Goal: Register for event/course

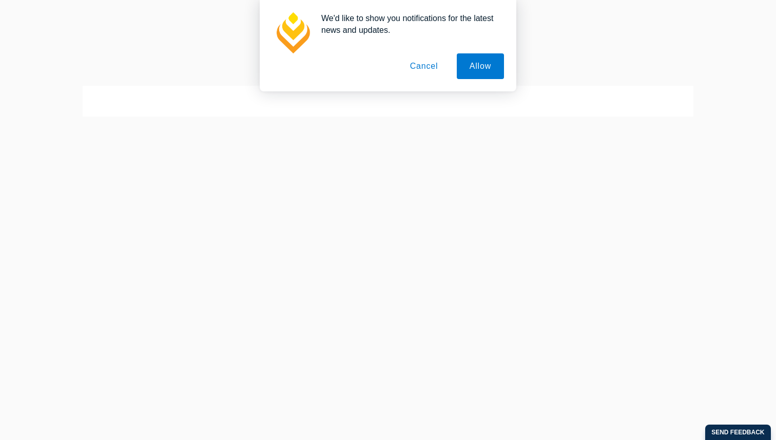
click at [417, 67] on button "Cancel" at bounding box center [424, 66] width 54 height 26
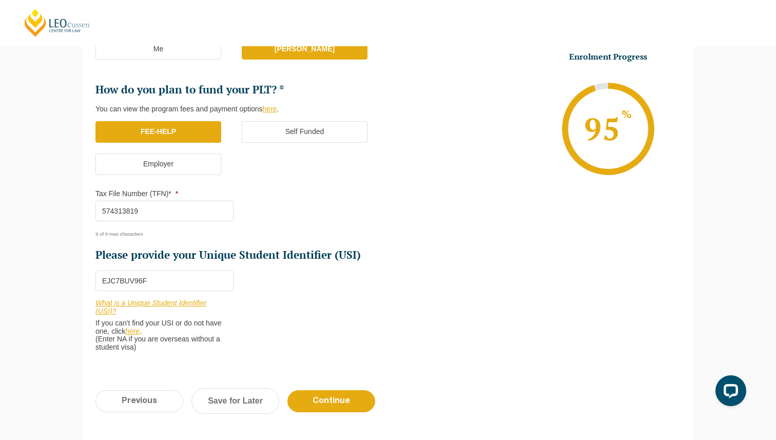
scroll to position [348, 0]
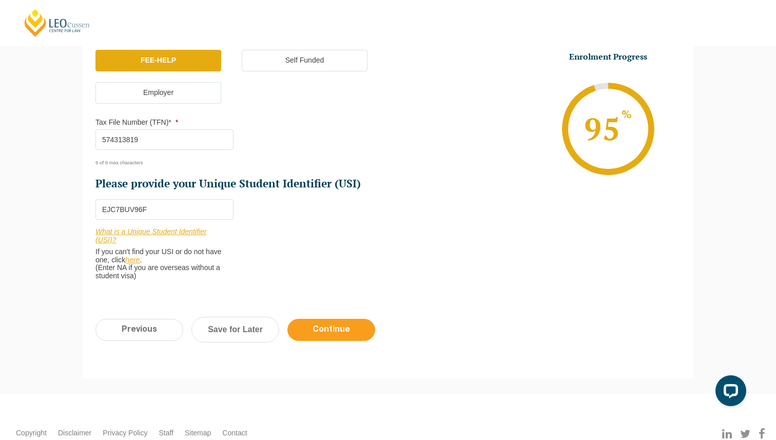
click at [314, 337] on input "Continue" at bounding box center [331, 330] width 88 height 22
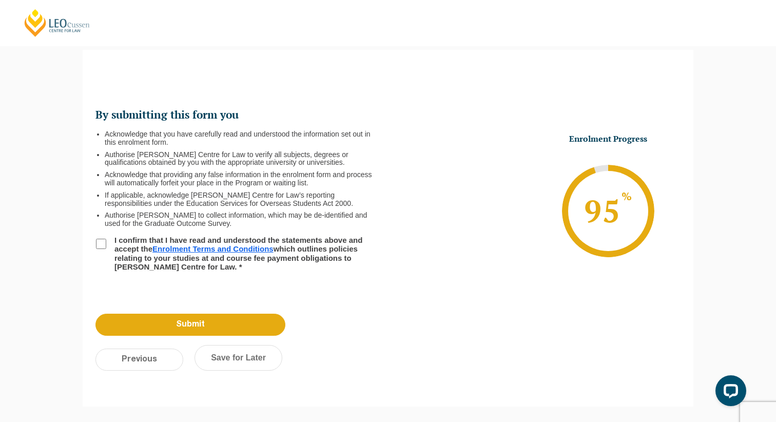
scroll to position [89, 0]
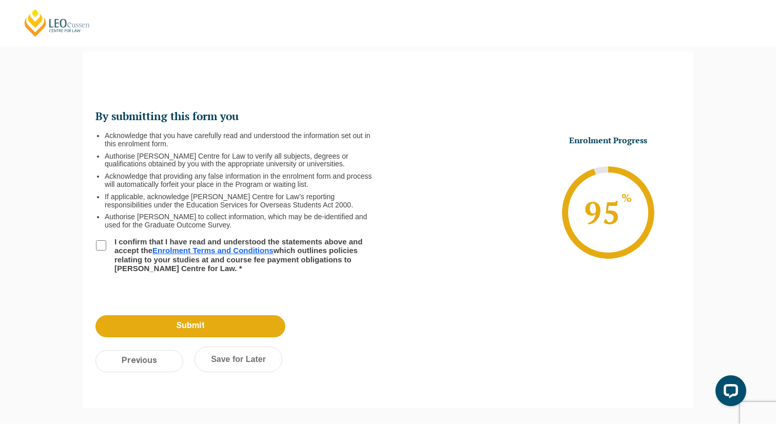
click at [102, 246] on input "I confirm that I have read and understood the statements above and accept the E…" at bounding box center [101, 245] width 10 height 10
checkbox input "true"
click at [195, 324] on input "Submit" at bounding box center [190, 326] width 190 height 22
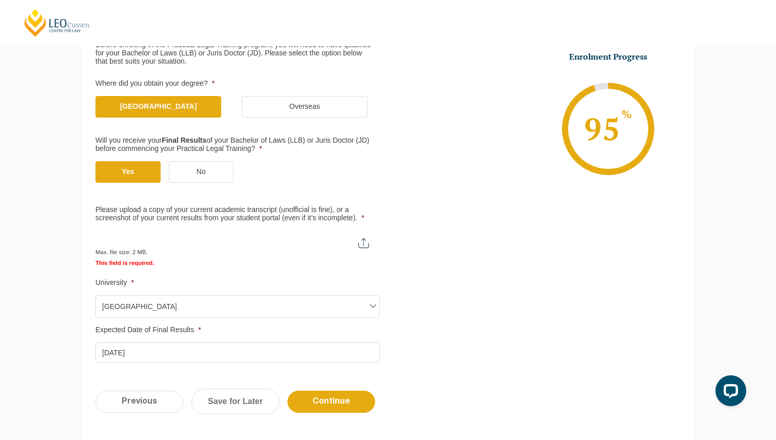
scroll to position [243, 0]
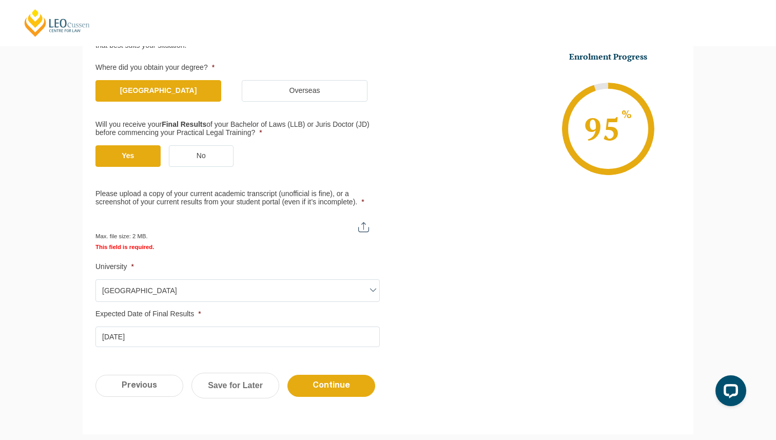
click at [236, 227] on input "Please upload a copy of your current academic transcript (unofficial is fine), …" at bounding box center [236, 222] width 283 height 17
type input "C:\fakepath\Results.png"
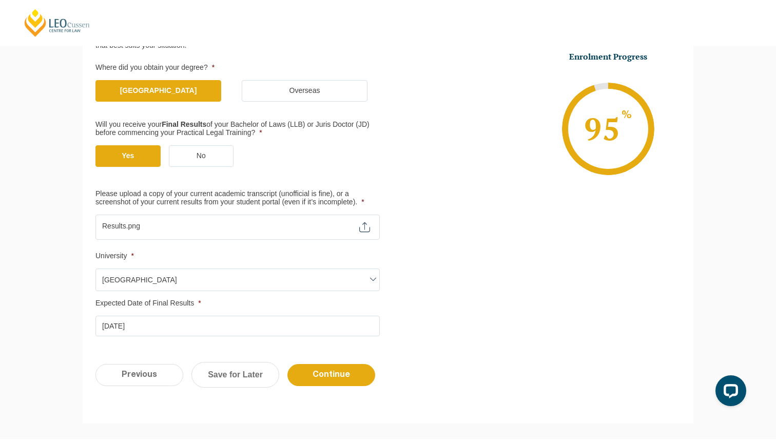
click at [44, 269] on div "There was a problem with your submission. Please review the fields below. Step …" at bounding box center [388, 159] width 776 height 557
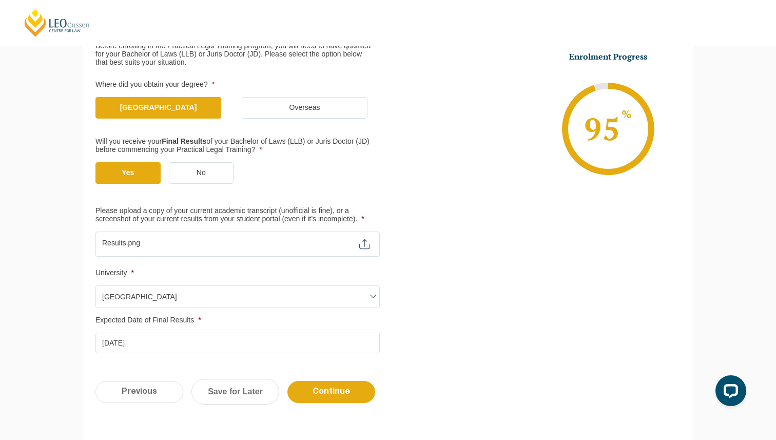
click at [44, 269] on div "There was a problem with your submission. Please review the fields below. Step …" at bounding box center [388, 176] width 776 height 557
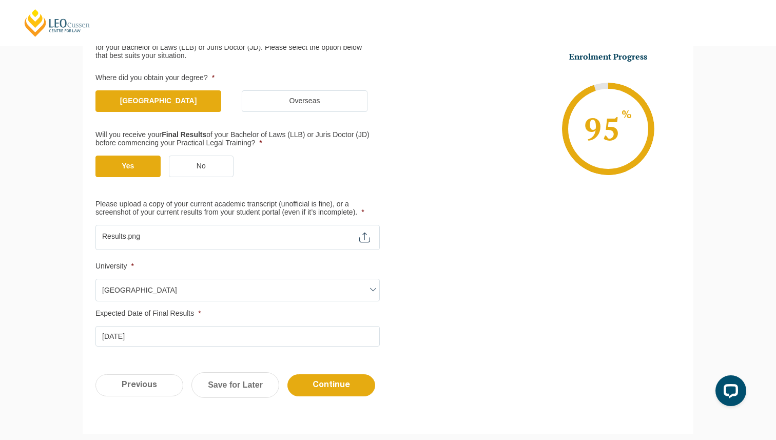
click at [44, 269] on div "There was a problem with your submission. Please review the fields below. Step …" at bounding box center [388, 170] width 776 height 557
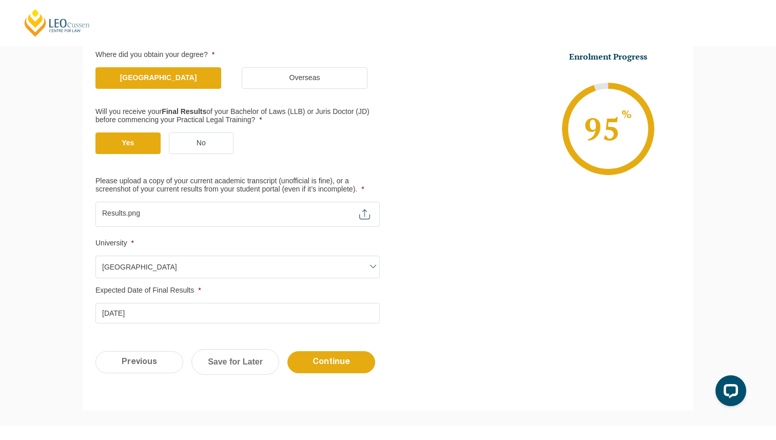
click at [44, 269] on div "There was a problem with your submission. Please review the fields below. Step …" at bounding box center [388, 147] width 776 height 557
click at [346, 367] on input "Continue" at bounding box center [331, 362] width 88 height 22
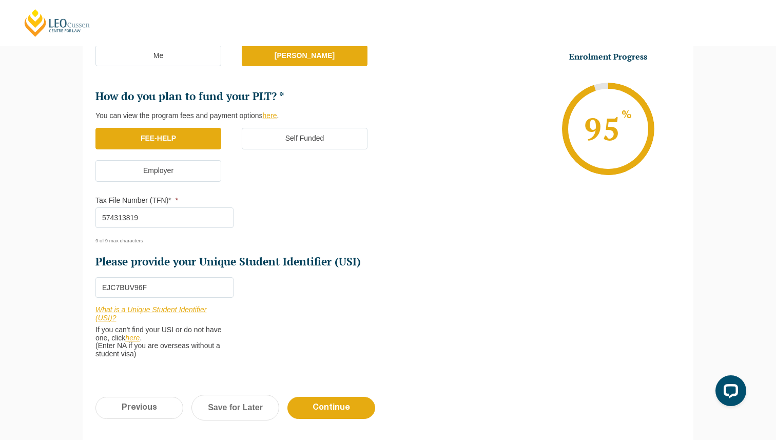
scroll to position [287, 0]
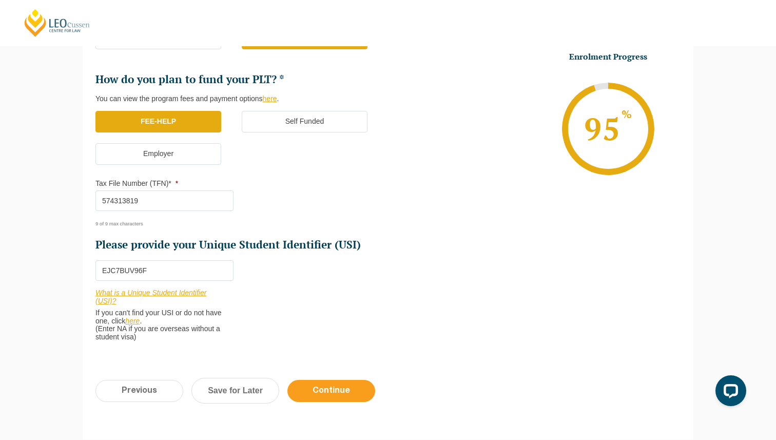
click at [312, 397] on input "Continue" at bounding box center [331, 391] width 88 height 22
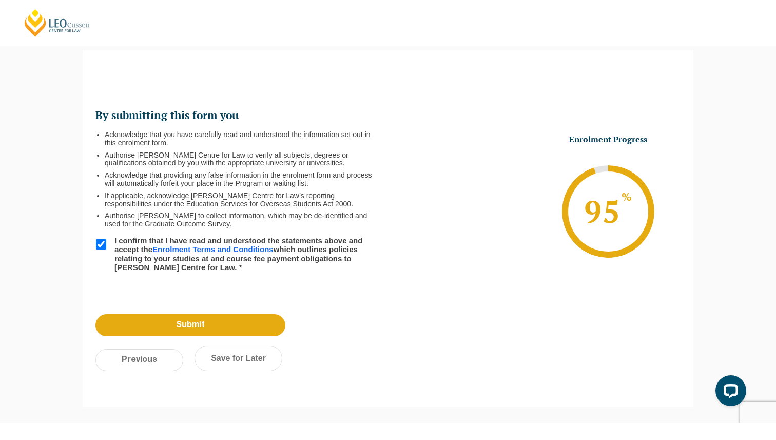
scroll to position [89, 0]
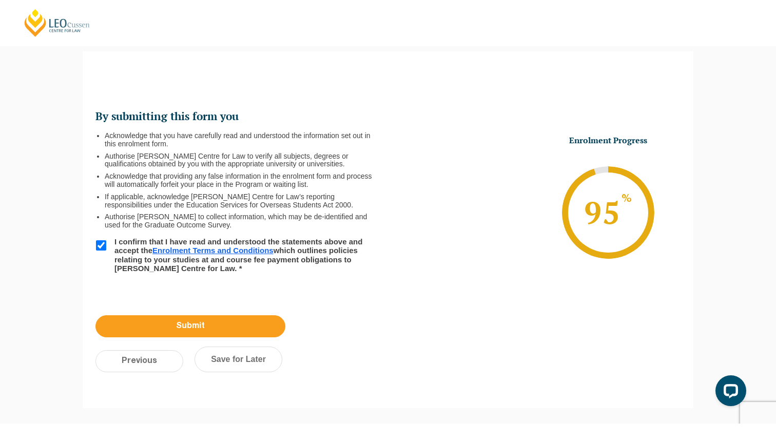
click at [181, 323] on input "Submit" at bounding box center [190, 326] width 190 height 22
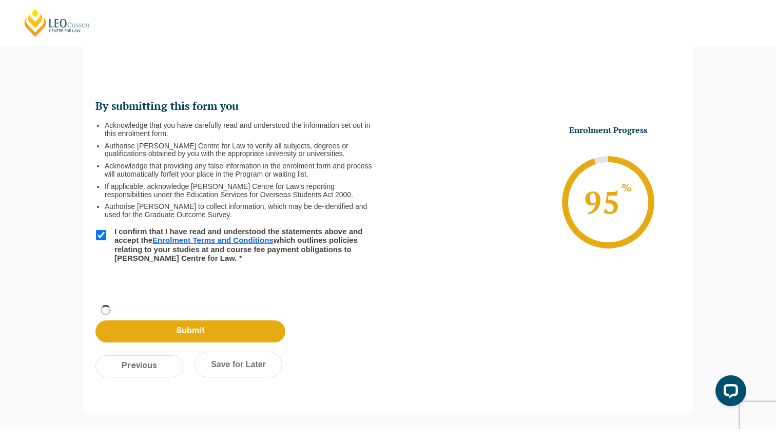
click at [65, 309] on div "Step 6 of 6 100% Congratulations! You’re taking the first step to being a Quali…" at bounding box center [388, 227] width 776 height 403
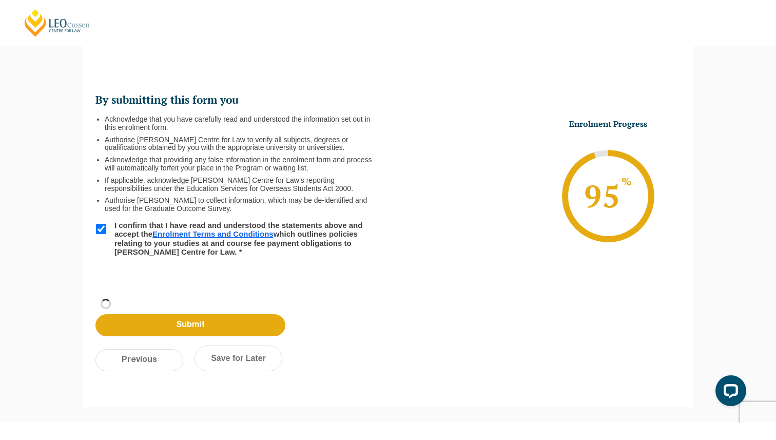
click at [65, 309] on div "Step 6 of 6 100% Congratulations! You’re taking the first step to being a Quali…" at bounding box center [388, 220] width 776 height 403
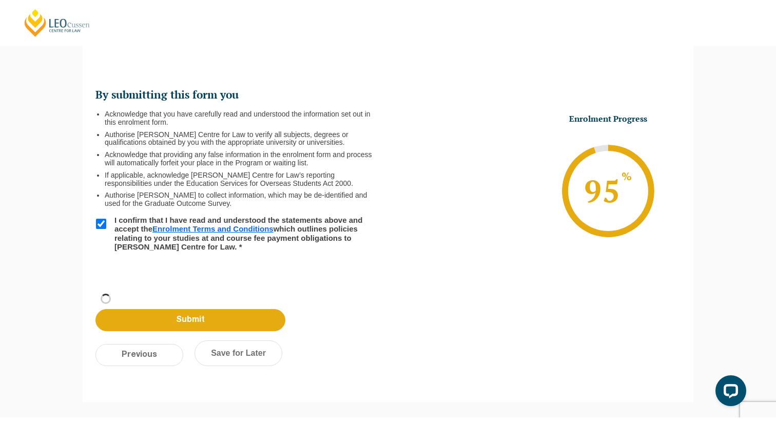
click at [65, 309] on div "Step 6 of 6 100% Congratulations! You’re taking the first step to being a Quali…" at bounding box center [388, 215] width 776 height 403
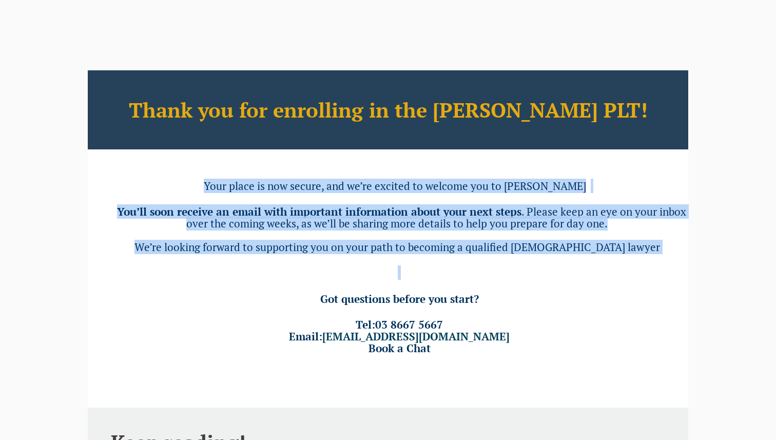
click at [456, 277] on div "Thank you for enrolling in the [PERSON_NAME] PLT! Your place is now secure, and…" at bounding box center [388, 225] width 600 height 311
click at [456, 277] on h3 at bounding box center [401, 273] width 573 height 12
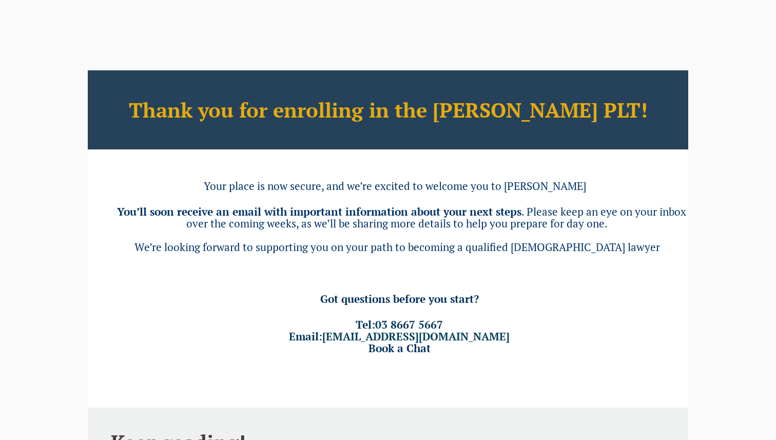
click at [456, 277] on h3 at bounding box center [401, 273] width 573 height 12
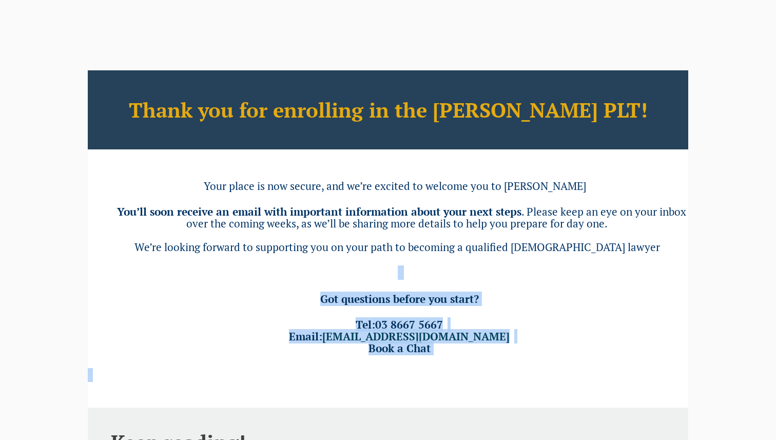
drag, startPoint x: 456, startPoint y: 277, endPoint x: 476, endPoint y: 357, distance: 82.5
click at [476, 357] on div "Thank you for enrolling in the [PERSON_NAME] PLT! Your place is now secure, and…" at bounding box center [388, 225] width 600 height 311
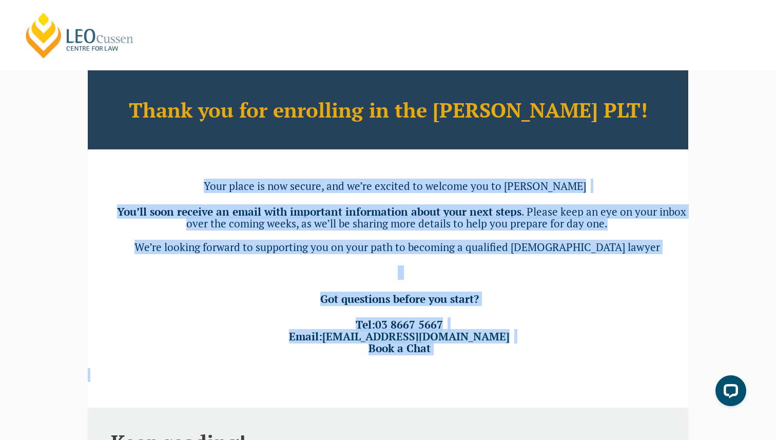
drag, startPoint x: 476, startPoint y: 357, endPoint x: 189, endPoint y: 183, distance: 335.7
click at [189, 183] on div "Thank you for enrolling in the [PERSON_NAME] PLT! Your place is now secure, and…" at bounding box center [388, 225] width 600 height 311
click at [189, 183] on h3 "Your place is now secure, and we’re excited to welcome you to [PERSON_NAME]" at bounding box center [401, 186] width 573 height 12
drag, startPoint x: 189, startPoint y: 183, endPoint x: 432, endPoint y: 352, distance: 296.2
click at [431, 351] on div "Thank you for enrolling in the [PERSON_NAME] PLT! Your place is now secure, and…" at bounding box center [388, 225] width 600 height 311
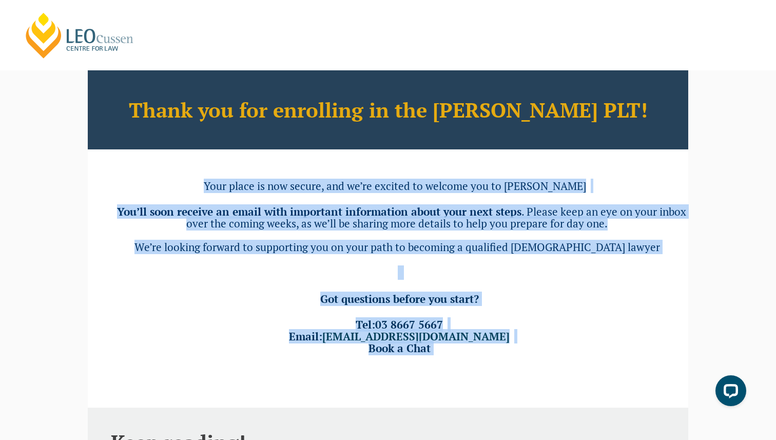
click at [432, 352] on h3 "Tel: [PHONE_NUMBER] Email: [EMAIL_ADDRESS][DOMAIN_NAME] Book a Chat" at bounding box center [401, 336] width 573 height 35
drag, startPoint x: 432, startPoint y: 352, endPoint x: 225, endPoint y: 187, distance: 264.6
click at [225, 187] on div "Thank you for enrolling in the [PERSON_NAME] PLT! Your place is now secure, and…" at bounding box center [388, 225] width 600 height 311
click at [225, 187] on span "Your place is now secure, and we’re excited to welcome you to [PERSON_NAME]" at bounding box center [395, 186] width 382 height 14
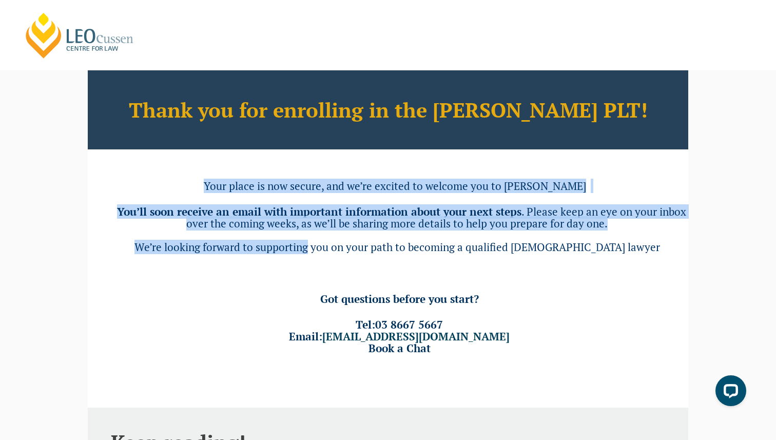
drag, startPoint x: 225, startPoint y: 187, endPoint x: 307, endPoint y: 254, distance: 106.1
click at [307, 254] on div "Thank you for enrolling in the [PERSON_NAME] PLT! Your place is now secure, and…" at bounding box center [388, 225] width 600 height 311
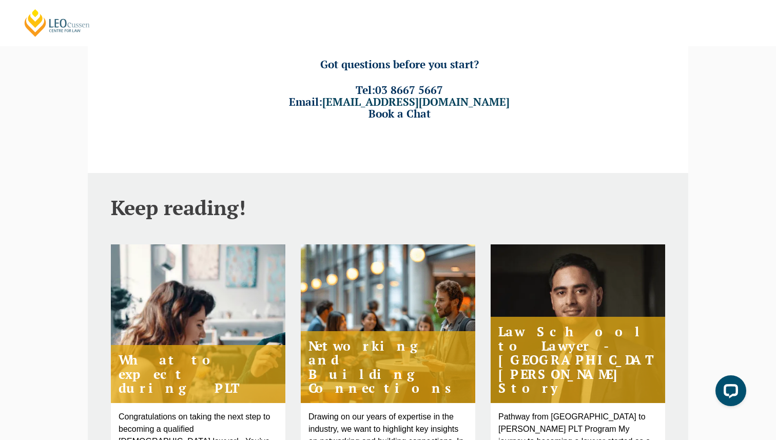
scroll to position [262, 0]
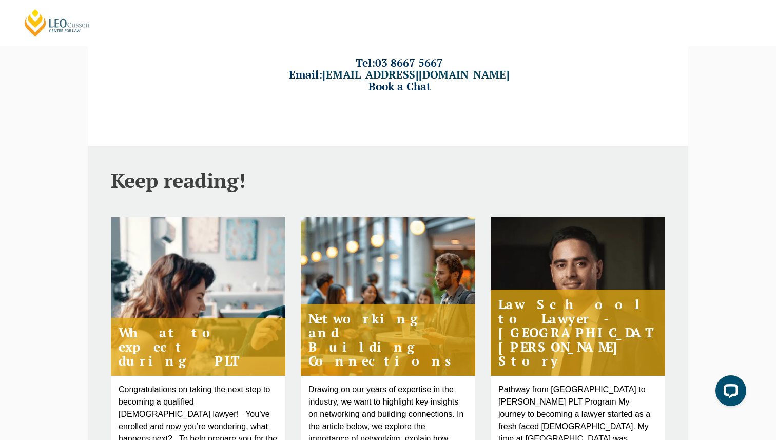
click at [79, 319] on div "[PERSON_NAME] Centre for Law Search here Practical Legal Training Our Practical…" at bounding box center [388, 215] width 776 height 955
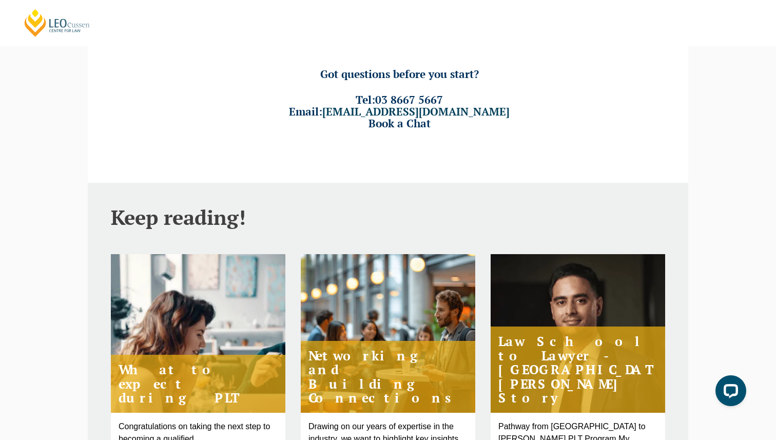
scroll to position [0, 0]
